Goal: Information Seeking & Learning: Check status

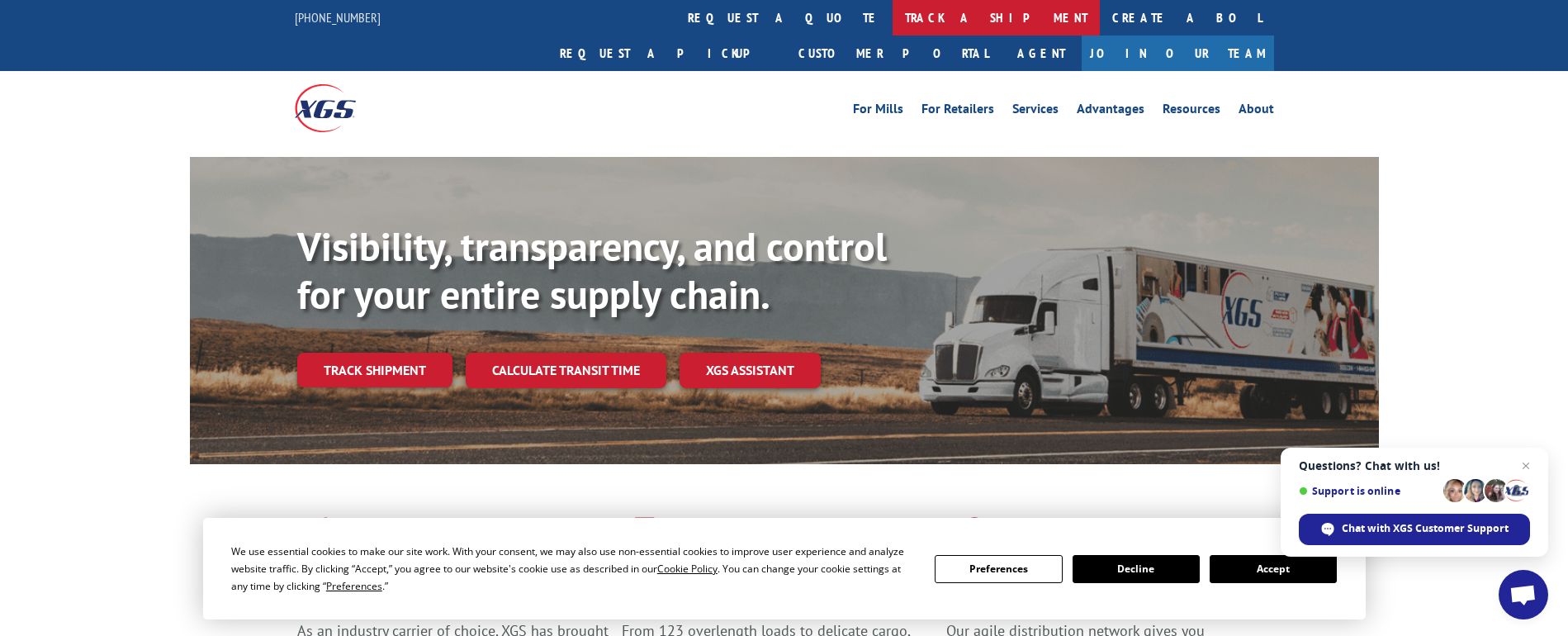
click at [892, 17] on link "track a shipment" at bounding box center [996, 17] width 208 height 36
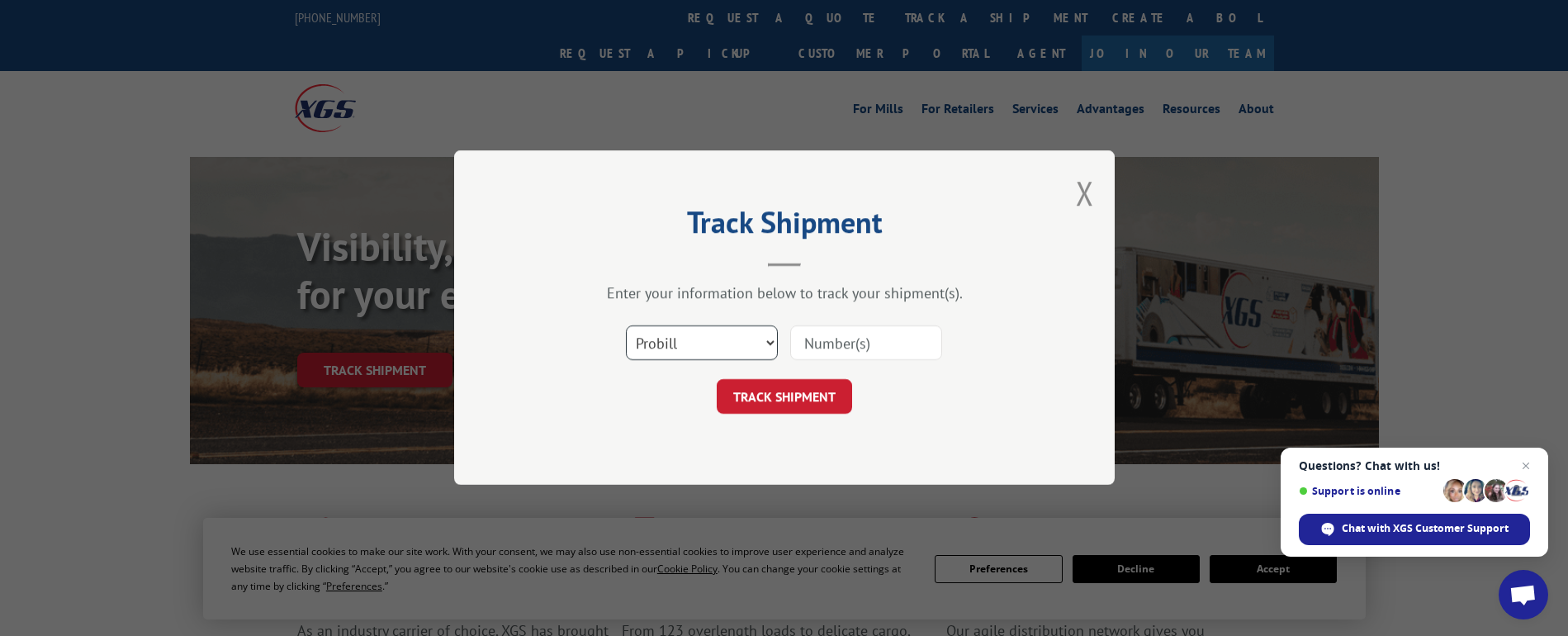
click at [772, 344] on select "Select category... Probill BOL PO" at bounding box center [701, 343] width 152 height 35
select select "bol"
click at [625, 326] on select "Select category... Probill BOL PO" at bounding box center [701, 343] width 152 height 35
paste input "6005325"
type input "6005325"
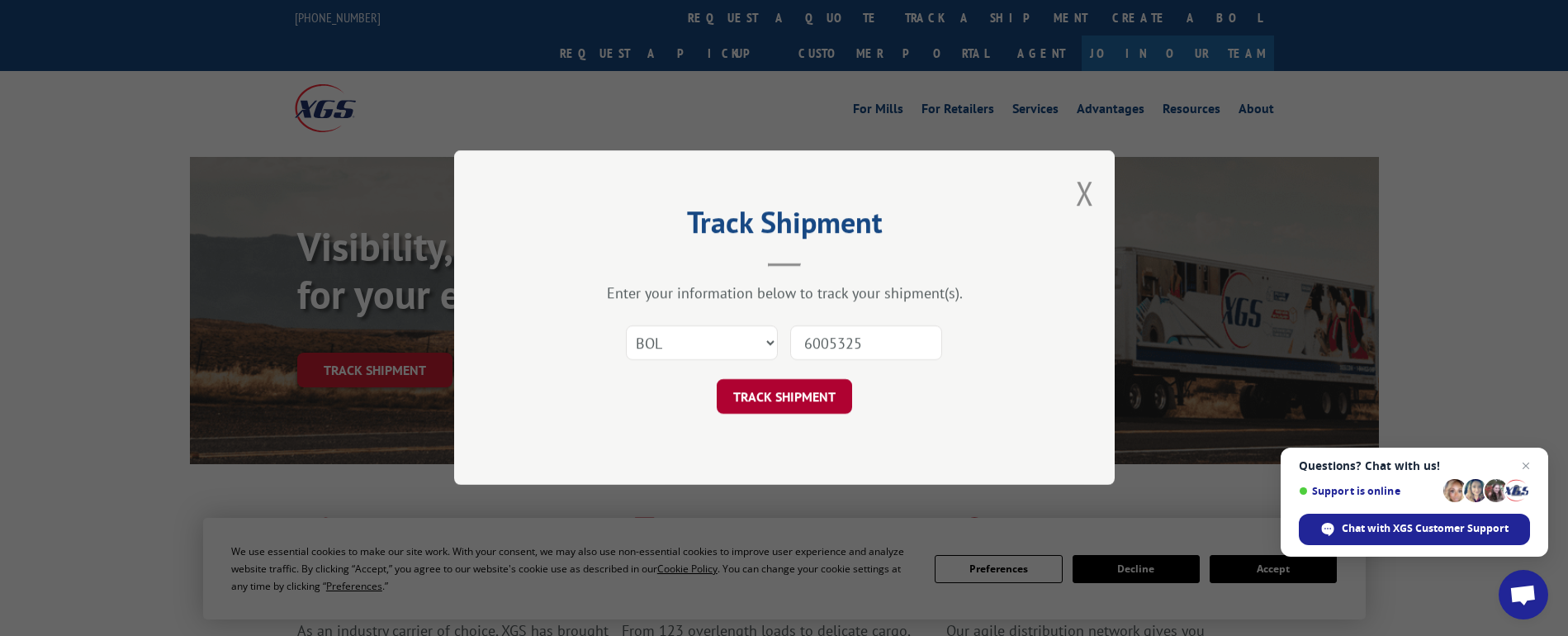
click at [793, 398] on button "TRACK SHIPMENT" at bounding box center [784, 398] width 136 height 35
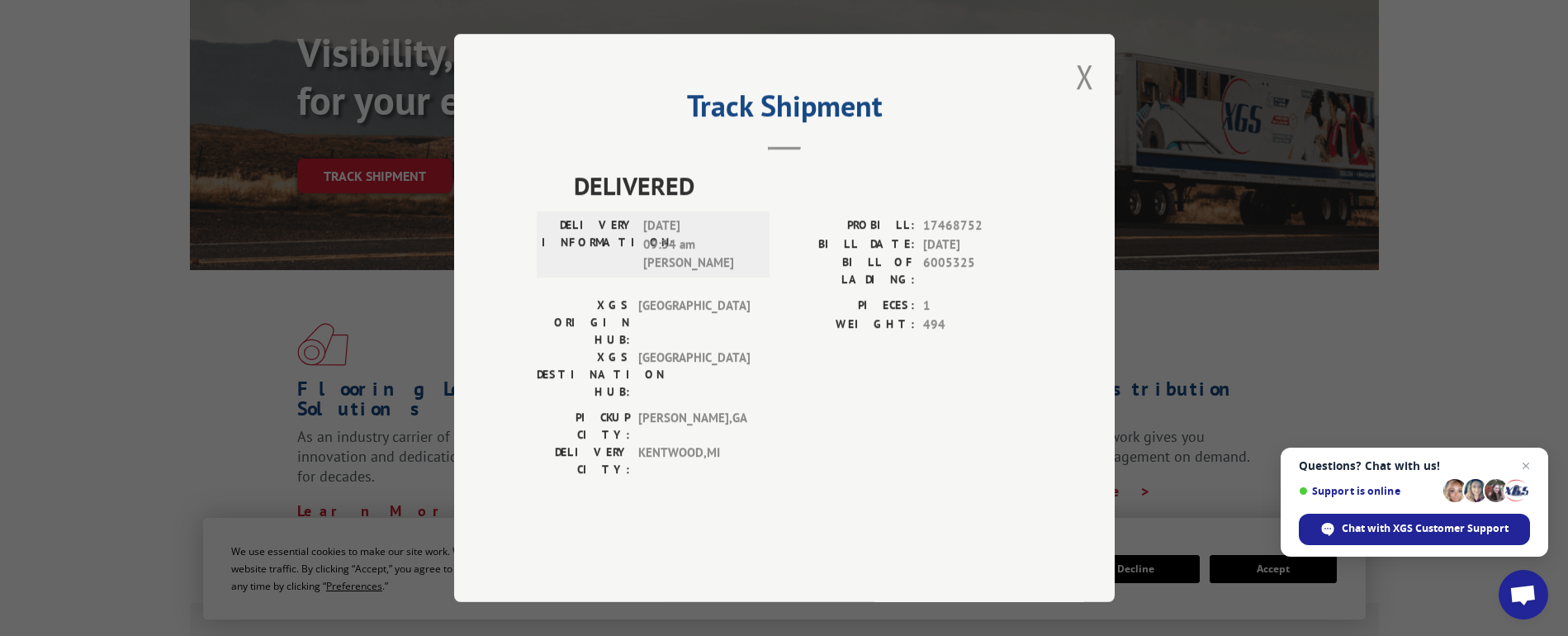
scroll to position [247, 0]
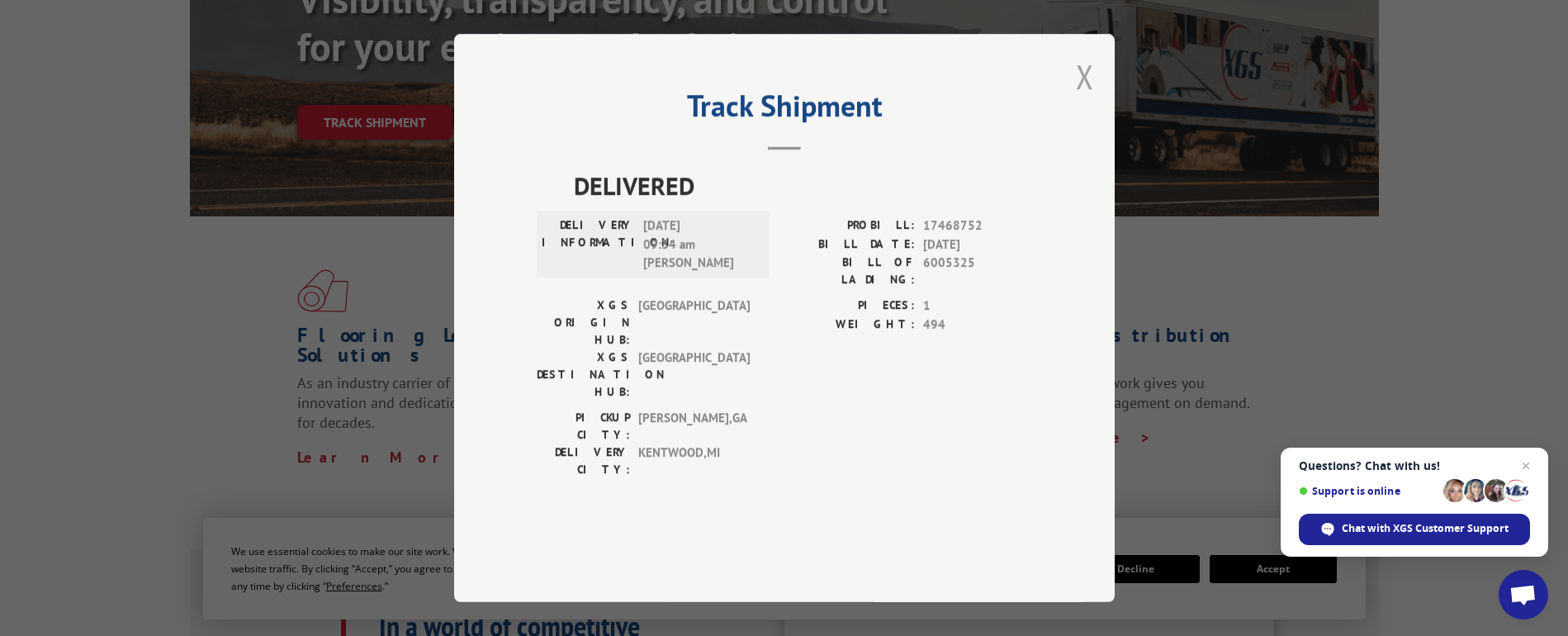
click at [1081, 98] on button "Close modal" at bounding box center [1084, 76] width 18 height 44
